Goal: Information Seeking & Learning: Learn about a topic

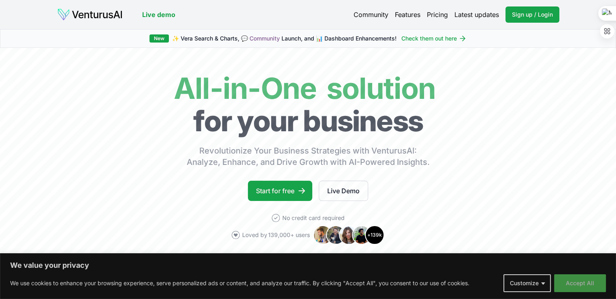
click at [569, 281] on button "Accept All" at bounding box center [580, 283] width 52 height 18
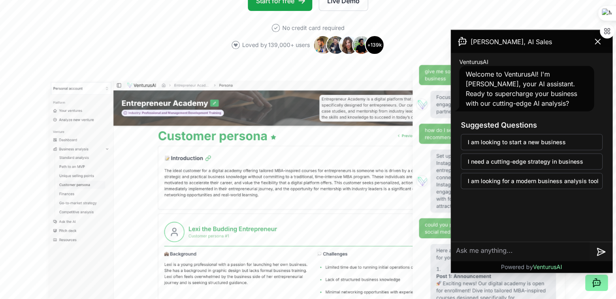
scroll to position [185, 0]
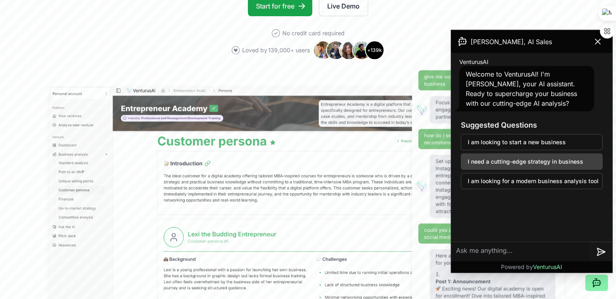
click at [536, 158] on button "I need a cutting-edge strategy in business" at bounding box center [532, 161] width 142 height 16
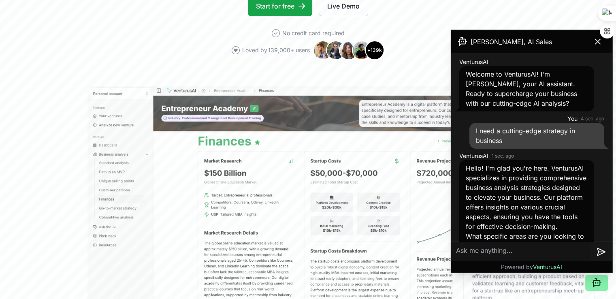
scroll to position [46, 0]
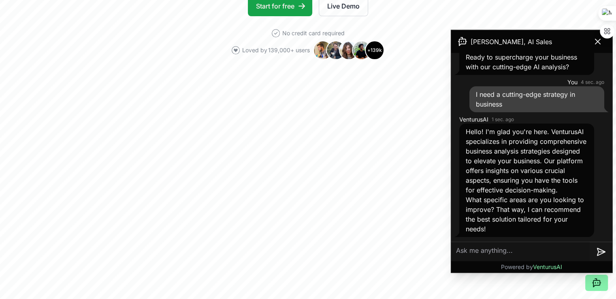
click at [513, 251] on textarea at bounding box center [520, 251] width 138 height 19
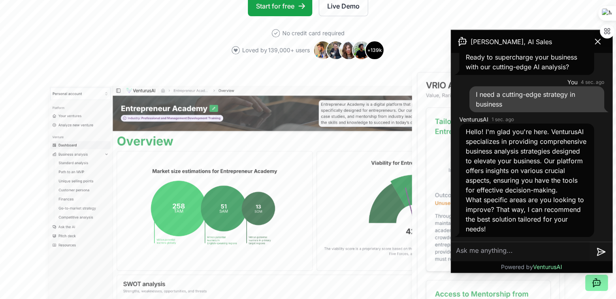
type textarea "g"
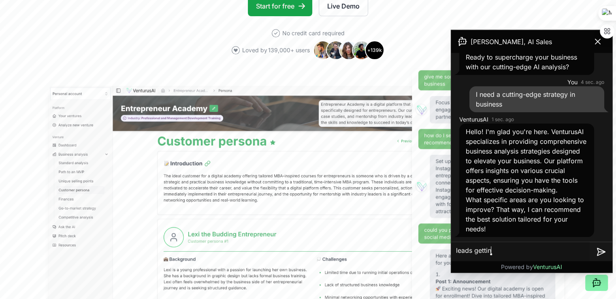
type textarea "leads getting"
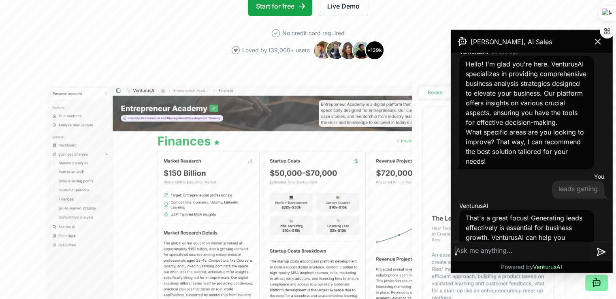
scroll to position [238, 0]
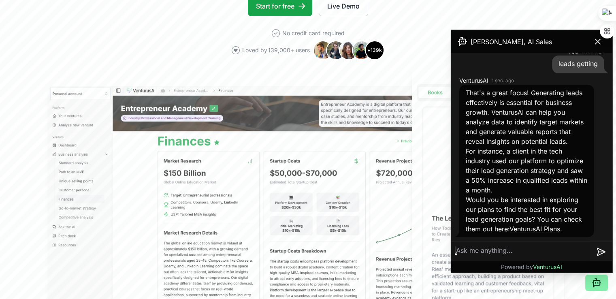
click at [544, 228] on link "VenturusAI Plans" at bounding box center [534, 229] width 51 height 8
